Goal: Find specific page/section: Find specific page/section

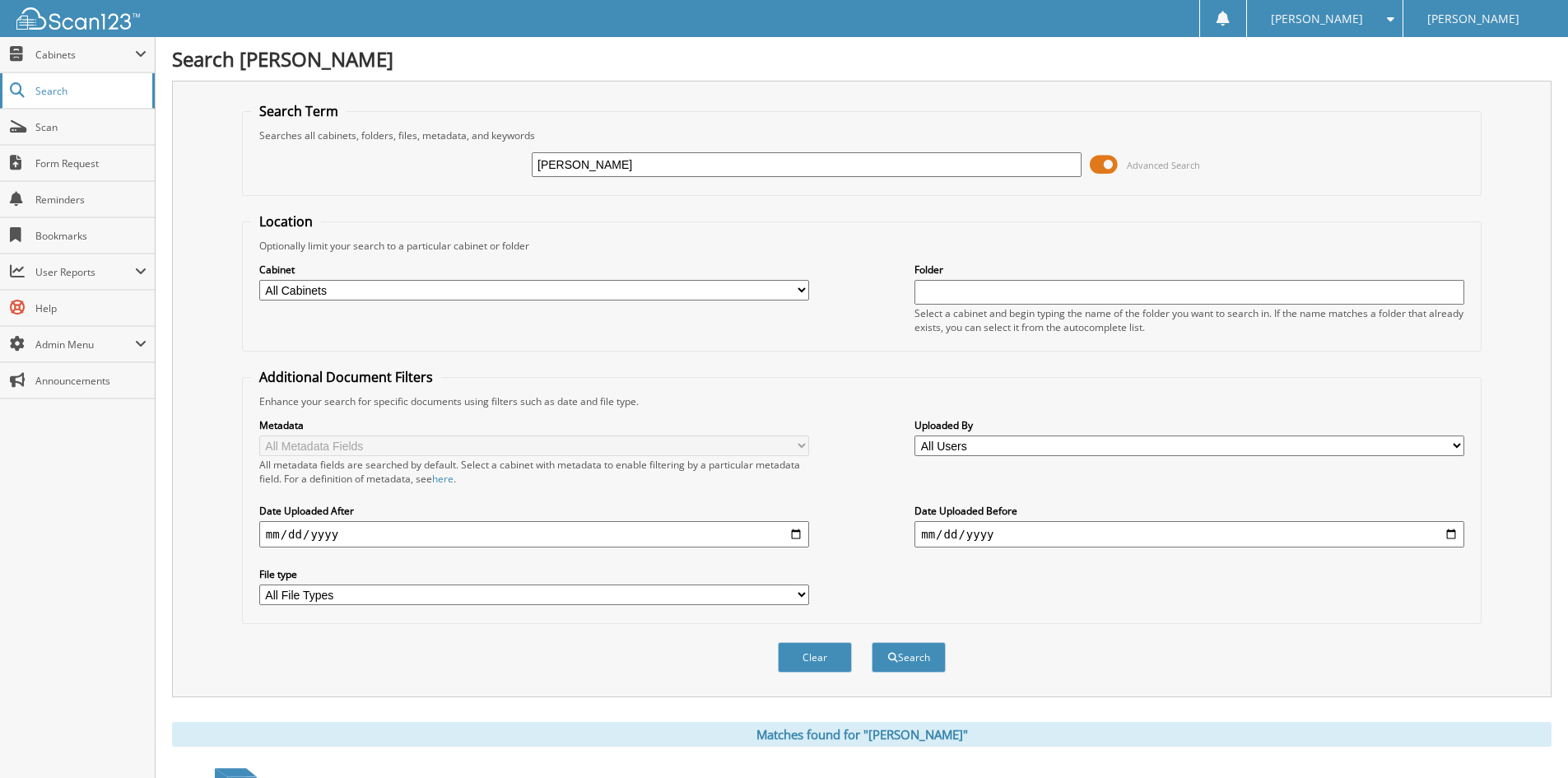
drag, startPoint x: 662, startPoint y: 170, endPoint x: 42, endPoint y: 101, distance: 623.8
type input "[PERSON_NAME]"
click at [872, 642] on button "Search" at bounding box center [909, 657] width 74 height 30
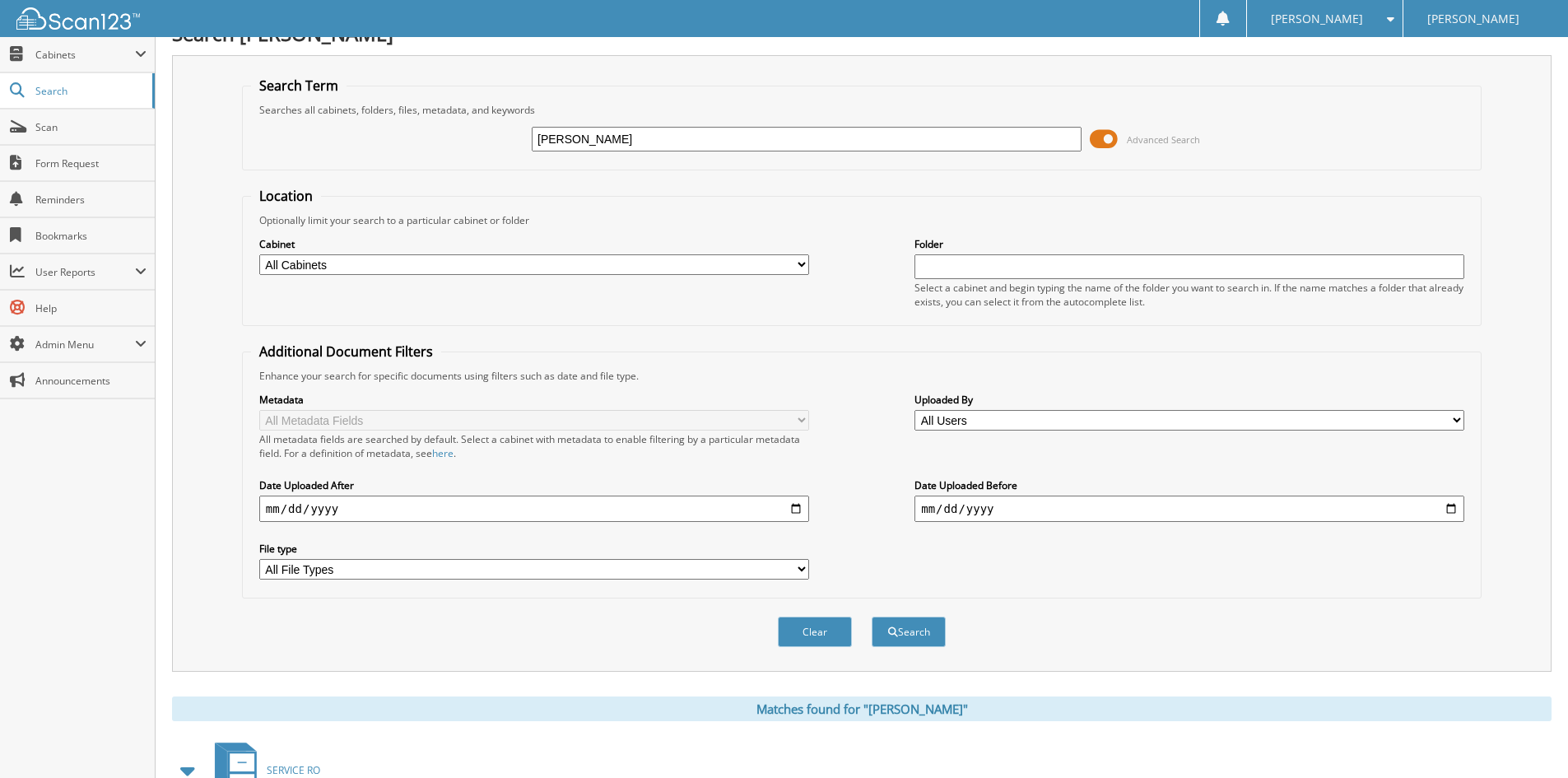
scroll to position [243, 0]
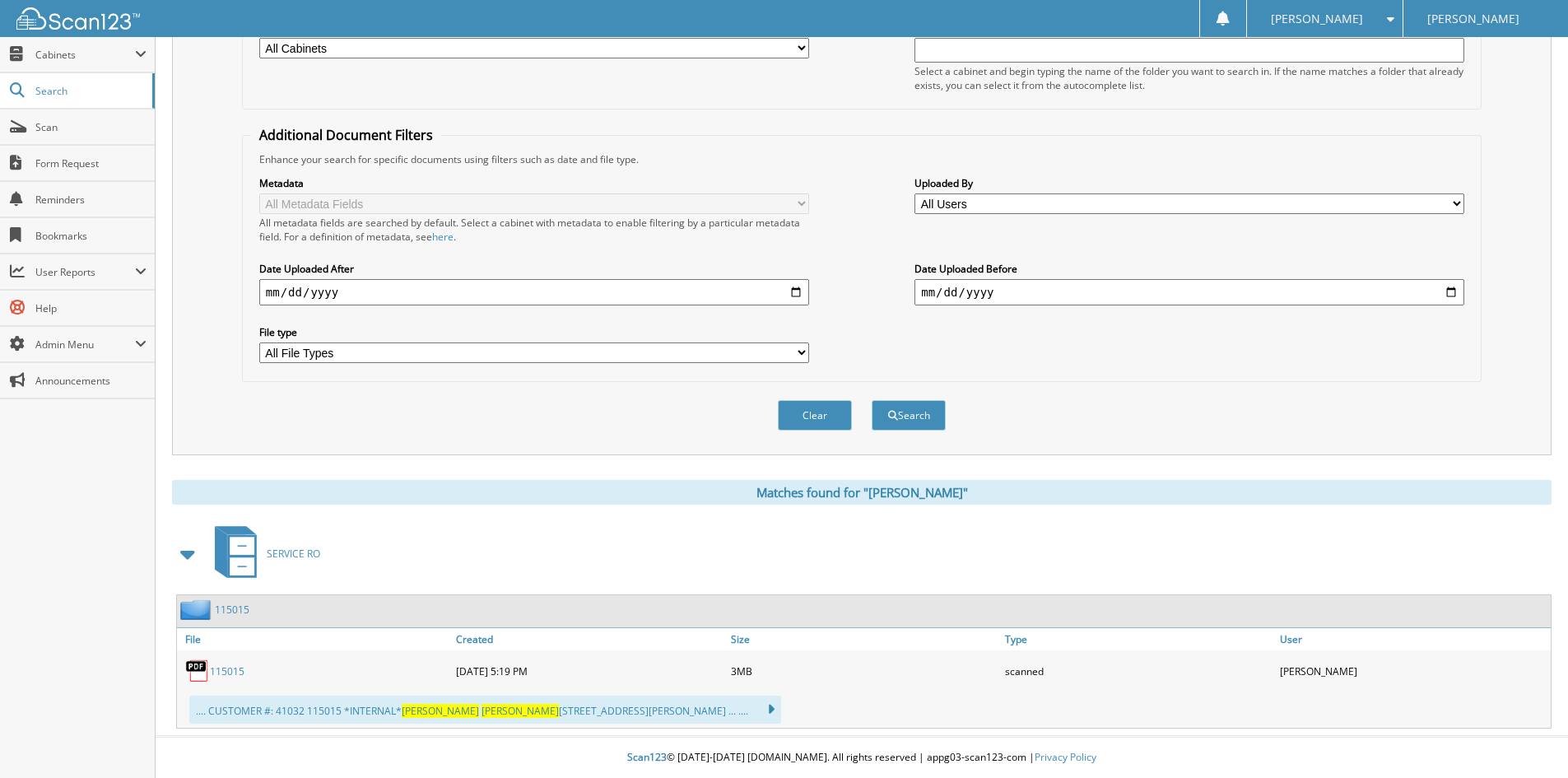
click at [239, 672] on link "115015" at bounding box center [227, 671] width 35 height 14
